Goal: Task Accomplishment & Management: Complete application form

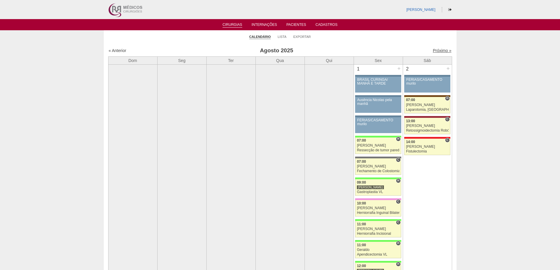
click at [436, 51] on link "Próximo »" at bounding box center [442, 50] width 19 height 5
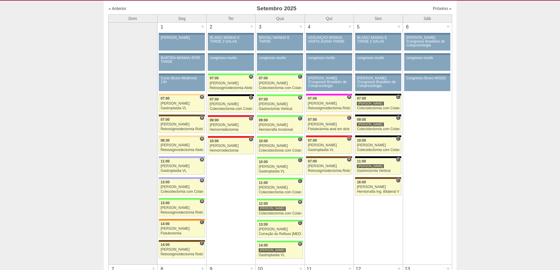
scroll to position [29, 0]
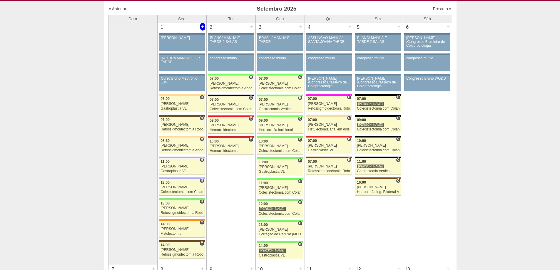
click at [201, 25] on div "+" at bounding box center [202, 27] width 5 height 8
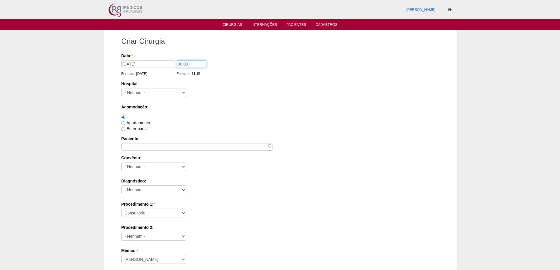
click at [171, 59] on div "Data: * 01/09/2025 Formato: 21/08/2025 00:00 Formato: 11:15" at bounding box center [279, 56] width 316 height 6
type input "07:00"
click at [153, 87] on div "Hospital: - Nenhum - 9 de Julho Albert Einstein Alvorada América Assunção Barti…" at bounding box center [280, 90] width 318 height 19
click at [151, 89] on select "- Nenhum - 9 de Julho Albert Einstein Alvorada América Assunção Bartira Benefic…" at bounding box center [153, 92] width 65 height 9
click at [121, 88] on select "- Nenhum - 9 de Julho Albert Einstein Alvorada América Assunção Bartira Benefic…" at bounding box center [153, 92] width 65 height 9
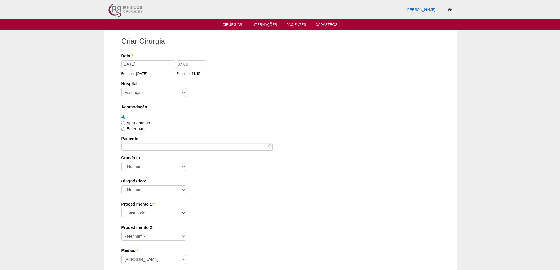
click at [146, 86] on label "Hospital:" at bounding box center [280, 84] width 318 height 6
click at [146, 88] on select "- Nenhum - 9 de Julho Albert Einstein Alvorada América Assunção Bartira Benefic…" at bounding box center [153, 92] width 65 height 9
select select "44"
click at [121, 88] on select "- Nenhum - 9 de Julho Albert Einstein Alvorada América Assunção Bartira Benefic…" at bounding box center [153, 92] width 65 height 9
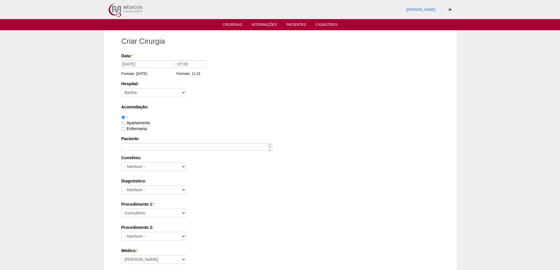
click at [133, 123] on label "Apartamento" at bounding box center [135, 123] width 29 height 5
click at [125, 123] on input "Apartamento" at bounding box center [123, 123] width 4 height 4
radio input "true"
click at [140, 150] on input "Paciente:" at bounding box center [196, 147] width 151 height 8
paste input "LISANDRA MARIA THEOPHILO RIBEIR"
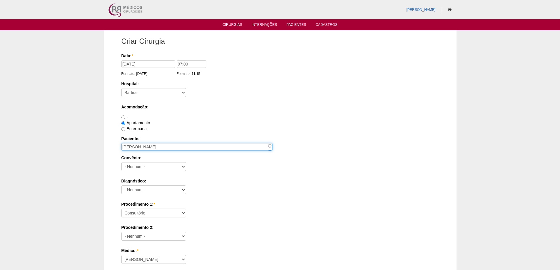
type input "LISANDRA MARIA THEOPHILO RIBEIRO"
click at [259, 121] on div "Apartamento" at bounding box center [280, 123] width 318 height 6
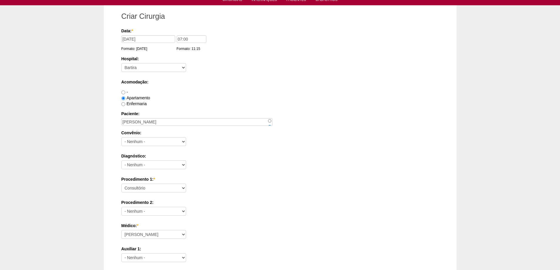
scroll to position [59, 0]
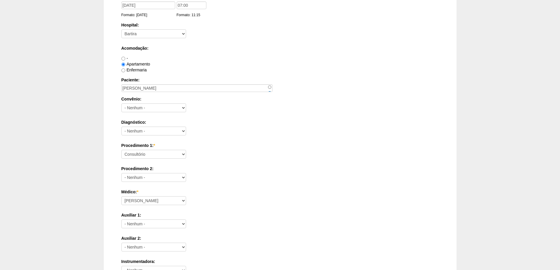
click at [175, 102] on label "Convênio:" at bounding box center [280, 99] width 318 height 6
click at [175, 104] on select "- Nenhum - Abet Afresp Allianz Amil Blue Life Caasp Cabesp Caixa de Pensões Car…" at bounding box center [153, 108] width 65 height 9
click at [173, 106] on select "- Nenhum - Abet Afresp Allianz Amil Blue Life Caasp Cabesp Caixa de Pensões Car…" at bounding box center [153, 108] width 65 height 9
select select "26"
click at [121, 104] on select "- Nenhum - Abet Afresp Allianz Amil Blue Life Caasp Cabesp Caixa de Pensões Car…" at bounding box center [153, 108] width 65 height 9
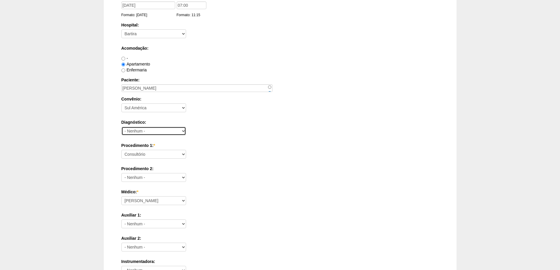
click at [152, 133] on select "- Nenhum - Abdome Agudo Abscesso Hepático Abscesso Perianal Abscesso Peritoneal…" at bounding box center [153, 131] width 65 height 9
select select "3707"
click at [121, 127] on select "- Nenhum - Abdome Agudo Abscesso Hepático Abscesso Perianal Abscesso Peritoneal…" at bounding box center [153, 131] width 65 height 9
click at [145, 156] on select "Consultório Abscesso Hepático - Drenagem Abscesso perianal Amputação Abdômino P…" at bounding box center [153, 154] width 65 height 9
select select "3710"
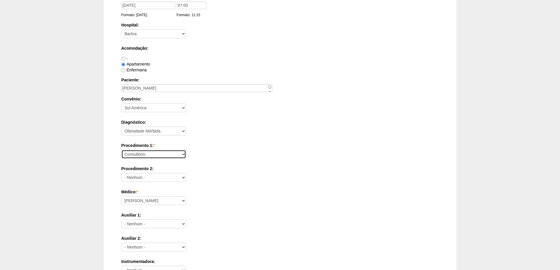
click at [121, 150] on select "Consultório Abscesso Hepático - Drenagem Abscesso perianal Amputação Abdômino P…" at bounding box center [153, 154] width 65 height 9
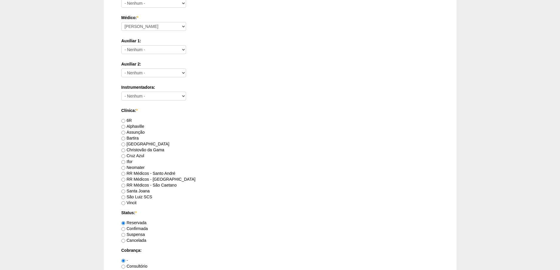
scroll to position [235, 0]
click at [166, 167] on div "Neomater" at bounding box center [280, 166] width 318 height 6
click at [166, 169] on label "RR Médicos - Santo André" at bounding box center [148, 171] width 54 height 5
click at [125, 170] on input "RR Médicos - Santo André" at bounding box center [123, 172] width 4 height 4
radio input "true"
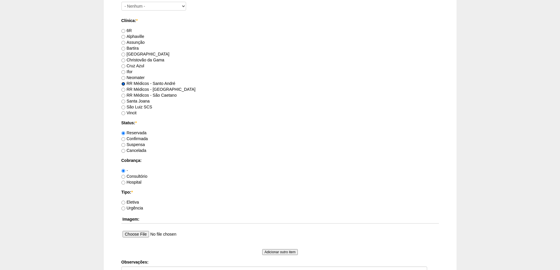
scroll to position [324, 0]
click at [137, 177] on label "Consultório" at bounding box center [134, 176] width 26 height 5
click at [125, 177] on input "Consultório" at bounding box center [123, 177] width 4 height 4
radio input "true"
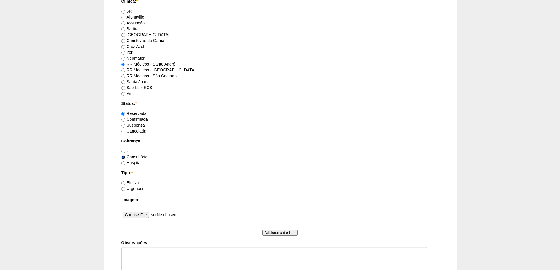
scroll to position [353, 0]
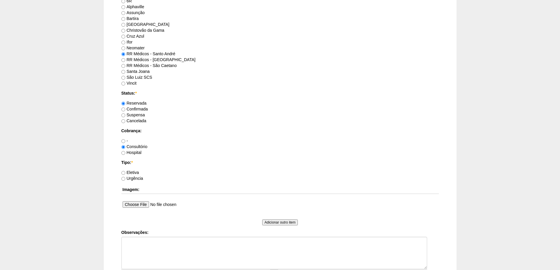
click at [136, 173] on label "Eletiva" at bounding box center [130, 172] width 18 height 5
click at [125, 173] on input "Eletiva" at bounding box center [123, 173] width 4 height 4
radio input "true"
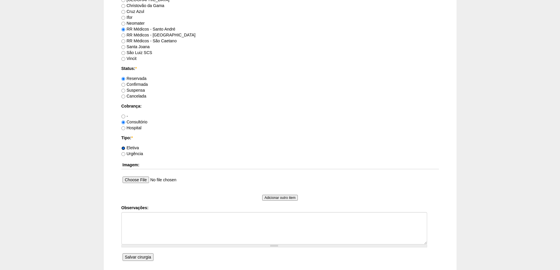
scroll to position [412, 0]
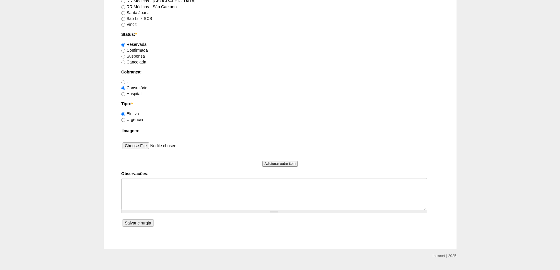
click at [137, 222] on input "Salvar cirurgia" at bounding box center [138, 223] width 31 height 8
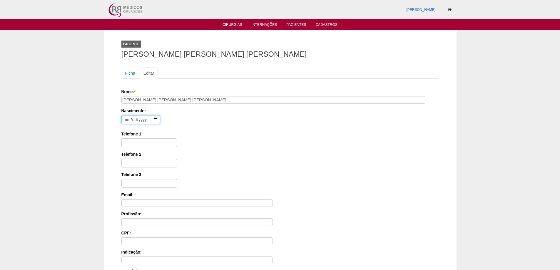
click at [126, 120] on input "date" at bounding box center [140, 119] width 39 height 9
type input "1977-04-03"
type input "11 99325-9646"
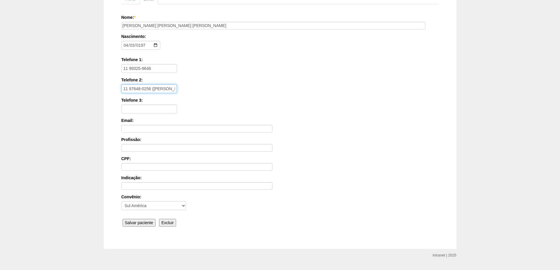
scroll to position [89, 0]
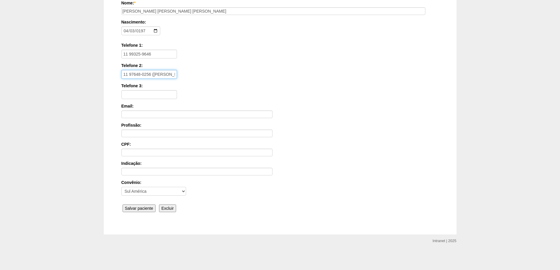
type input "11 97648-0256 (ANDERSON)"
click at [130, 210] on input "Salvar paciente" at bounding box center [139, 209] width 33 height 8
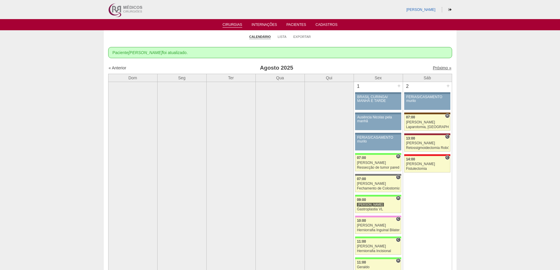
click at [444, 69] on link "Próximo »" at bounding box center [442, 68] width 19 height 5
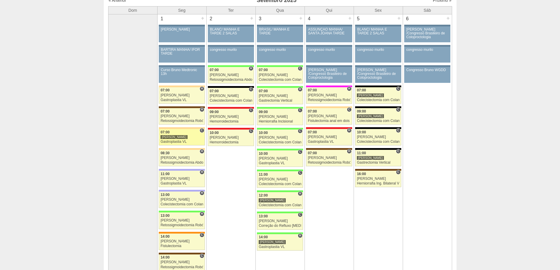
scroll to position [29, 0]
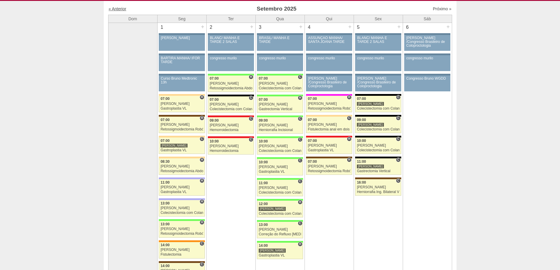
click at [121, 10] on link "« Anterior" at bounding box center [118, 8] width 18 height 5
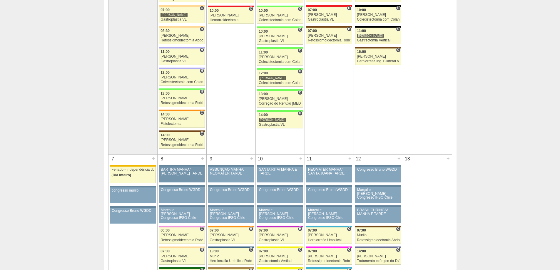
scroll to position [324, 0]
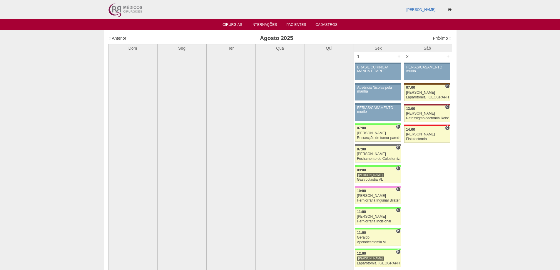
click at [440, 39] on link "Próximo »" at bounding box center [442, 38] width 19 height 5
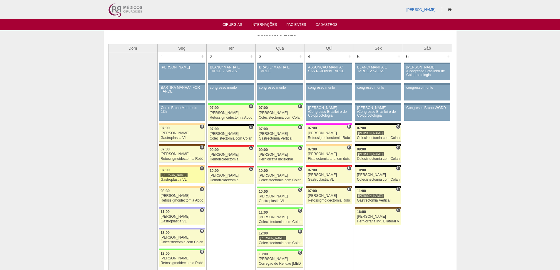
click at [172, 176] on div "[PERSON_NAME]" at bounding box center [174, 175] width 27 height 4
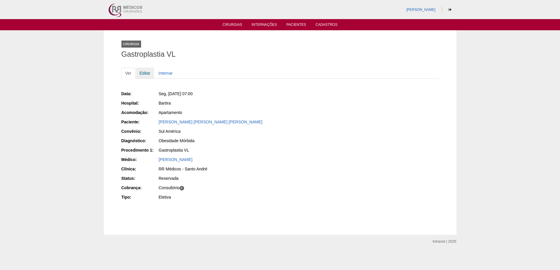
click at [146, 72] on link "Editar" at bounding box center [145, 73] width 19 height 11
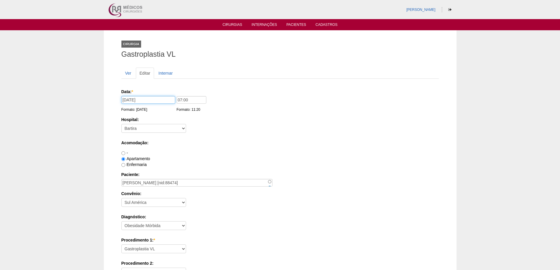
click at [164, 101] on input "[DATE]" at bounding box center [148, 100] width 54 height 8
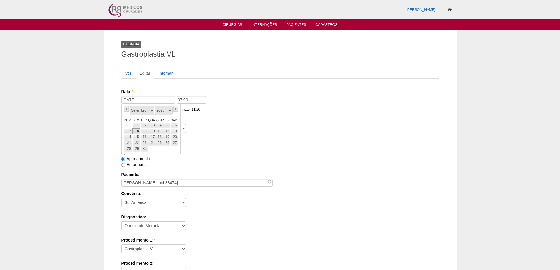
click at [139, 130] on tr "7 8 9 10 11 12 13" at bounding box center [151, 132] width 55 height 6
click at [139, 130] on link "8" at bounding box center [136, 132] width 8 height 6
type input "08/09/2025"
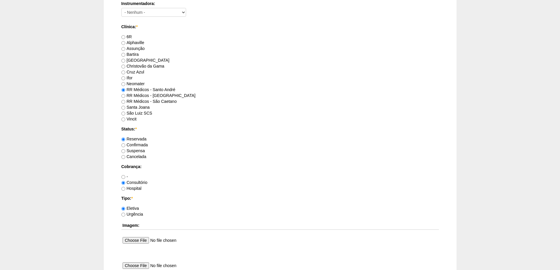
scroll to position [488, 0]
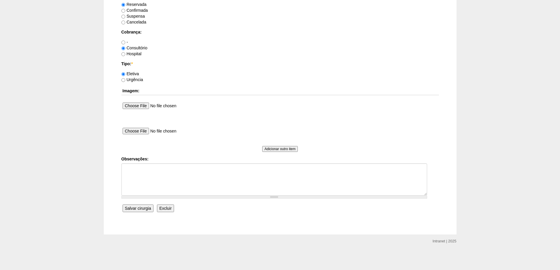
click at [139, 207] on input "Salvar cirurgia" at bounding box center [138, 209] width 31 height 8
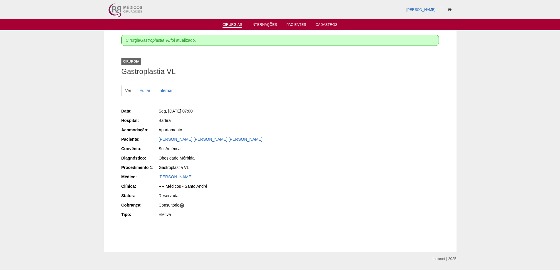
click at [234, 23] on link "Cirurgias" at bounding box center [233, 25] width 20 height 5
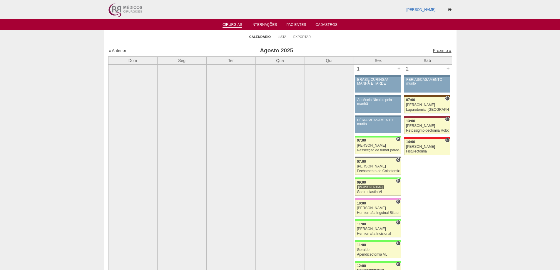
click at [437, 49] on link "Próximo »" at bounding box center [442, 50] width 19 height 5
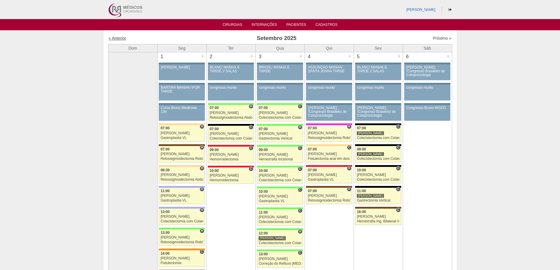
click at [122, 39] on link "« Anterior" at bounding box center [118, 38] width 18 height 5
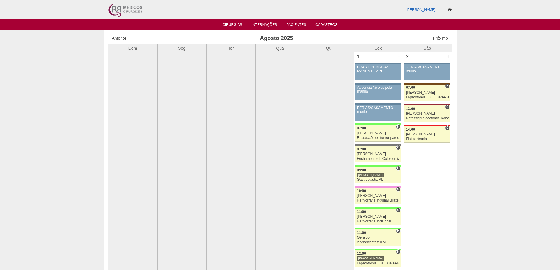
click at [439, 38] on link "Próximo »" at bounding box center [442, 38] width 19 height 5
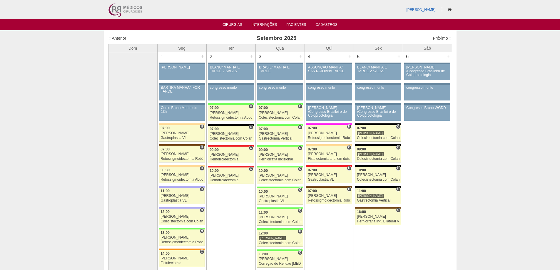
click at [121, 37] on link "« Anterior" at bounding box center [118, 38] width 18 height 5
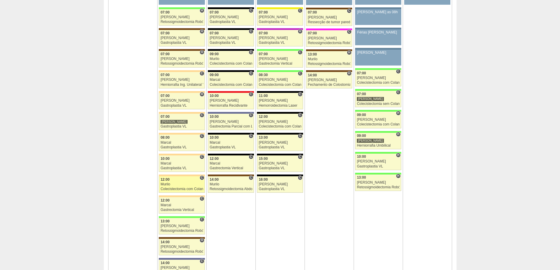
scroll to position [1324, 0]
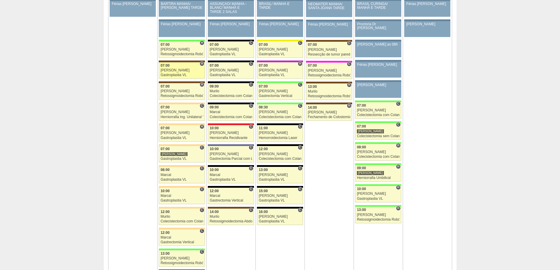
click at [184, 78] on link "87615 Vincit H 07:00 [PERSON_NAME] Gastroplastia VL [GEOGRAPHIC_DATA] [PERSON_N…" at bounding box center [182, 70] width 46 height 16
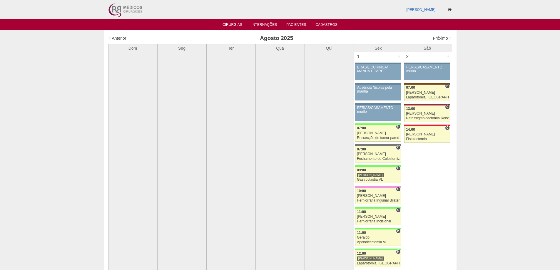
click at [437, 37] on link "Próximo »" at bounding box center [442, 38] width 19 height 5
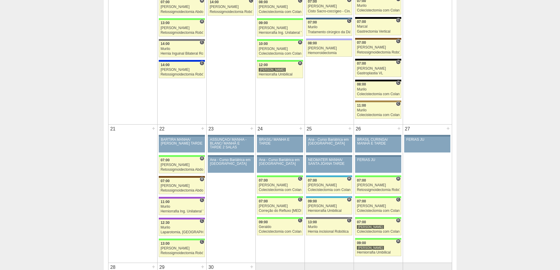
scroll to position [647, 0]
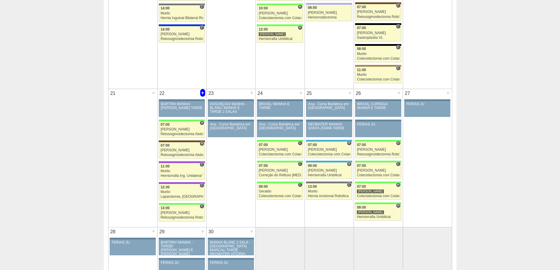
click at [201, 93] on div "+" at bounding box center [202, 93] width 5 height 8
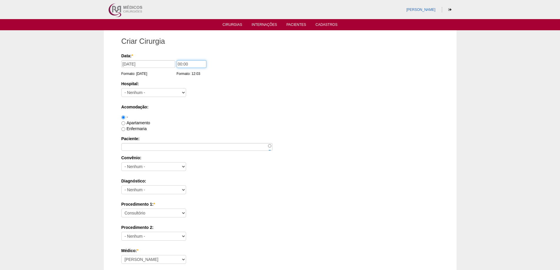
drag, startPoint x: 181, startPoint y: 64, endPoint x: 173, endPoint y: 63, distance: 8.1
click at [173, 59] on div "Data: * [DATE] Formato: [DATE] 00:00 Formato: 12:03" at bounding box center [279, 56] width 316 height 6
type input "07:00"
click at [153, 94] on select "- [GEOGRAPHIC_DATA] - [DATE] [PERSON_NAME] Alvorada América Assunção Bartira Be…" at bounding box center [153, 92] width 65 height 9
select select "44"
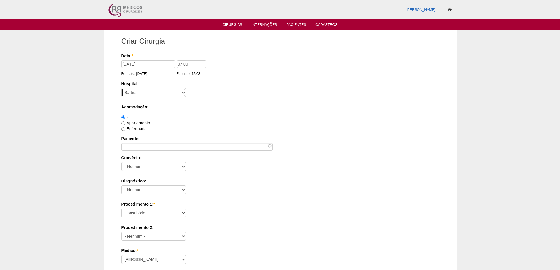
click at [121, 88] on select "- Nenhum - 9 de Julho Albert Einstein Alvorada América Assunção Bartira Benefic…" at bounding box center [153, 92] width 65 height 9
click at [141, 122] on label "Apartamento" at bounding box center [135, 123] width 29 height 5
click at [125, 122] on input "Apartamento" at bounding box center [123, 123] width 4 height 4
radio input "true"
click at [143, 128] on label "Enfermaria" at bounding box center [133, 128] width 25 height 5
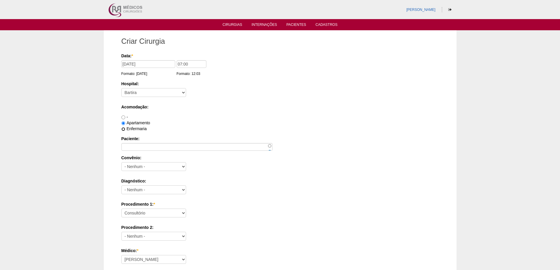
click at [125, 128] on input "Enfermaria" at bounding box center [123, 129] width 4 height 4
radio input "true"
drag, startPoint x: 132, startPoint y: 146, endPoint x: 134, endPoint y: 143, distance: 3.9
click at [134, 143] on input "Paciente:" at bounding box center [196, 147] width 151 height 8
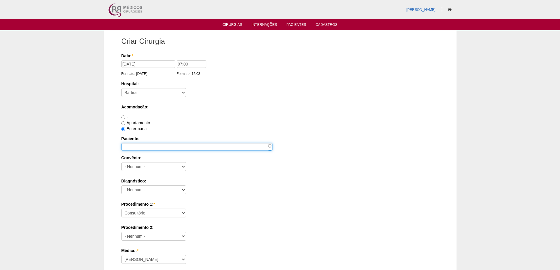
paste input "[PERSON_NAME]"
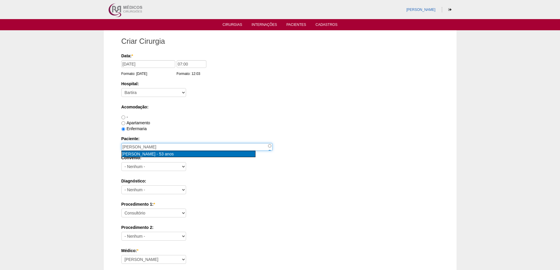
type input "GARDENIA ALVES FERREIRA DA CRUZ [nid:85942]"
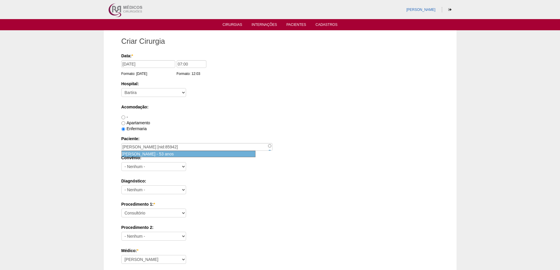
click at [155, 153] on span "GARDENIA ALVES FERREIRA DA CRUZ" at bounding box center [139, 154] width 34 height 5
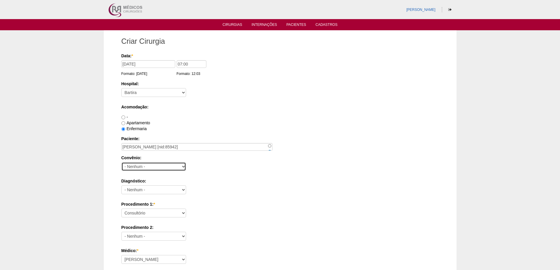
click at [150, 164] on select "- Nenhum - Abet Afresp Allianz Amil Blue Life Caasp Cabesp Caixa de Pensões Car…" at bounding box center [153, 166] width 65 height 9
select select "26"
click at [121, 162] on select "- Nenhum - Abet Afresp Allianz Amil Blue Life Caasp Cabesp Caixa de Pensões Car…" at bounding box center [153, 166] width 65 height 9
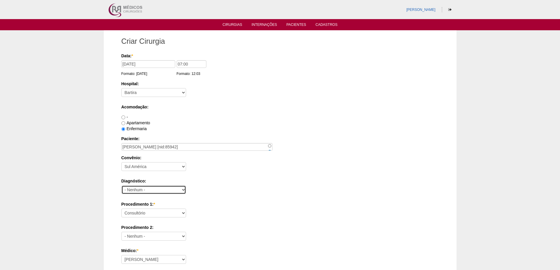
click at [155, 186] on select "- Nenhum - Abdome Agudo Abscesso Hepático Abscesso Perianal Abscesso Peritoneal…" at bounding box center [153, 190] width 65 height 9
select select "12"
click at [121, 186] on select "- Nenhum - Abdome Agudo Abscesso Hepático Abscesso Perianal Abscesso Peritoneal…" at bounding box center [153, 190] width 65 height 9
click at [152, 214] on select "Consultório Abscesso Hepático - Drenagem Abscesso perianal Amputação Abdômino P…" at bounding box center [153, 213] width 65 height 9
select select "3735"
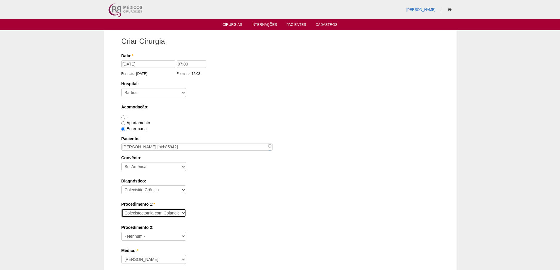
click at [121, 209] on select "Consultório Abscesso Hepático - Drenagem Abscesso perianal Amputação Abdômino P…" at bounding box center [153, 213] width 65 height 9
click at [236, 207] on label "Procedimento 1: *" at bounding box center [280, 204] width 318 height 6
click at [186, 209] on select "Consultório Abscesso Hepático - Drenagem Abscesso perianal Amputação Abdômino P…" at bounding box center [153, 213] width 65 height 9
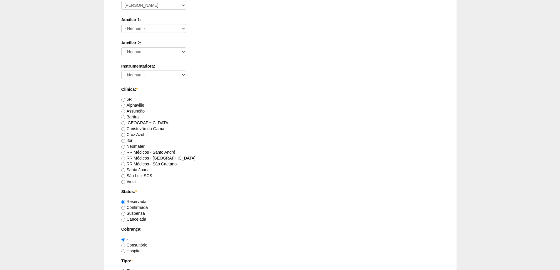
scroll to position [265, 0]
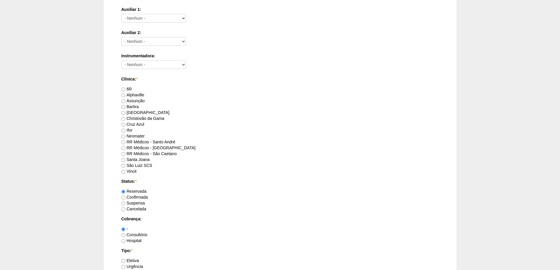
click at [171, 141] on label "RR Médicos - Santo André" at bounding box center [148, 142] width 54 height 5
click at [125, 141] on input "RR Médicos - Santo André" at bounding box center [123, 143] width 4 height 4
radio input "true"
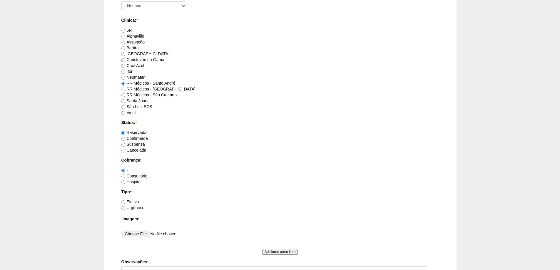
click at [140, 176] on label "Consultório" at bounding box center [134, 176] width 26 height 5
click at [125, 176] on input "Consultório" at bounding box center [123, 177] width 4 height 4
radio input "true"
click at [137, 201] on label "Eletiva" at bounding box center [130, 202] width 18 height 5
click at [125, 201] on input "Eletiva" at bounding box center [123, 203] width 4 height 4
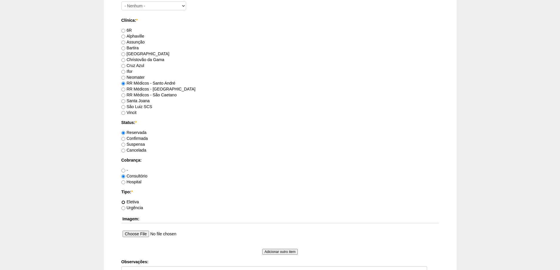
radio input "true"
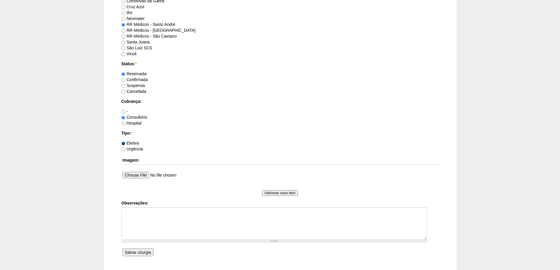
scroll to position [426, 0]
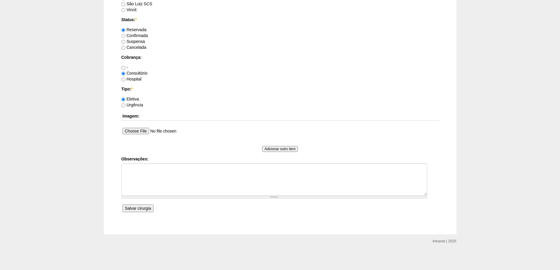
click at [140, 207] on input "Salvar cirurgia" at bounding box center [138, 209] width 31 height 8
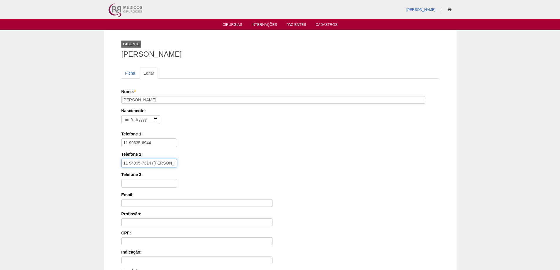
click at [171, 163] on input "11 94995-7314 (LUCIANA)" at bounding box center [149, 163] width 56 height 9
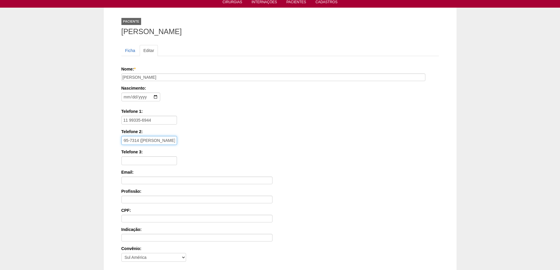
scroll to position [89, 0]
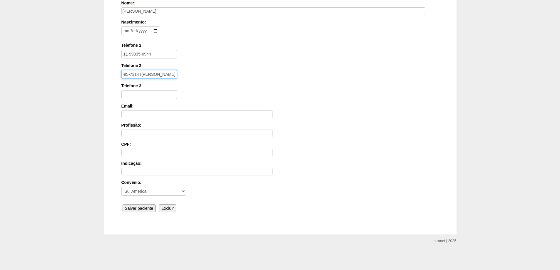
type input "11 94995-7314 (LUCIANA - IRMÃ)"
click at [144, 206] on input "Salvar paciente" at bounding box center [139, 209] width 33 height 8
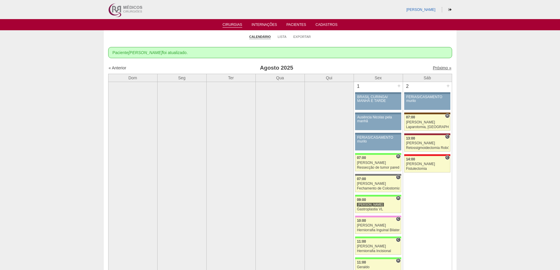
click at [439, 66] on link "Próximo »" at bounding box center [442, 68] width 19 height 5
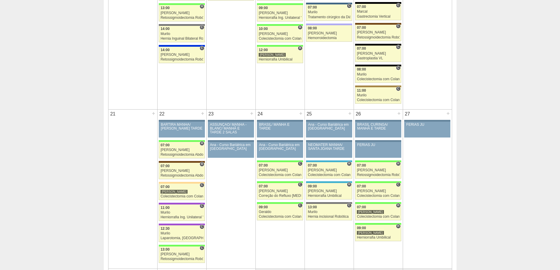
scroll to position [676, 0]
